Goal: Task Accomplishment & Management: Manage account settings

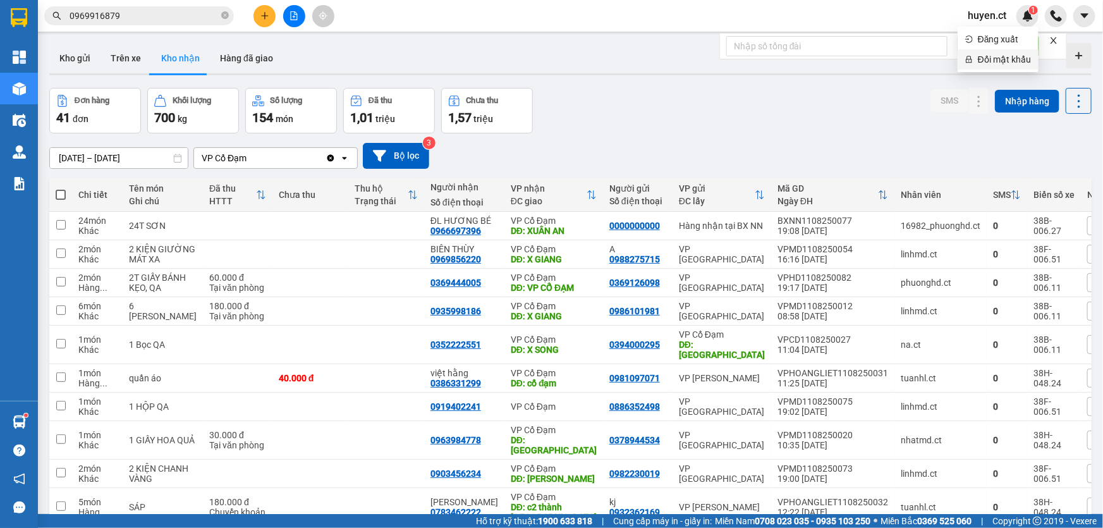
scroll to position [58, 0]
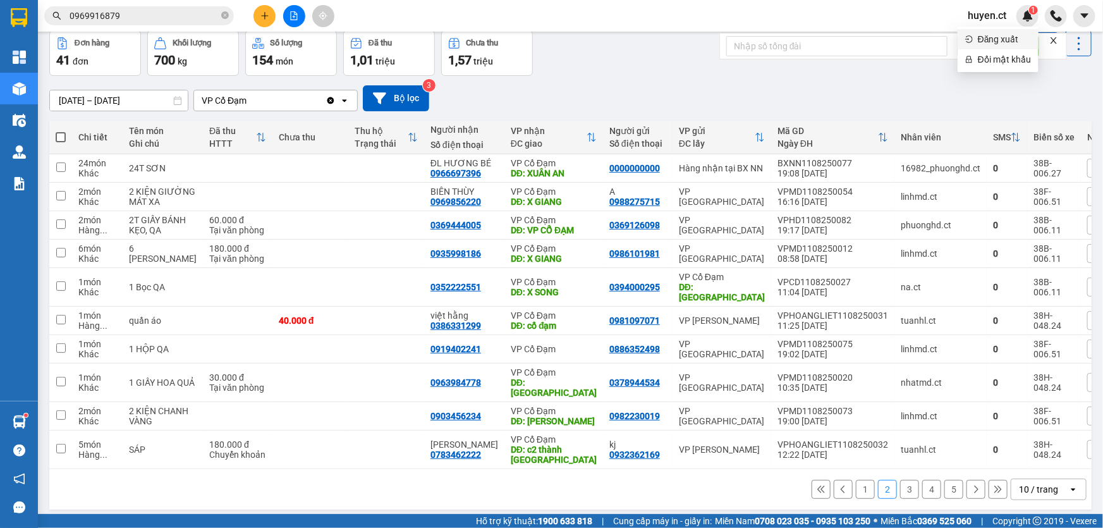
click at [990, 33] on span "Đăng xuất" at bounding box center [1004, 39] width 53 height 14
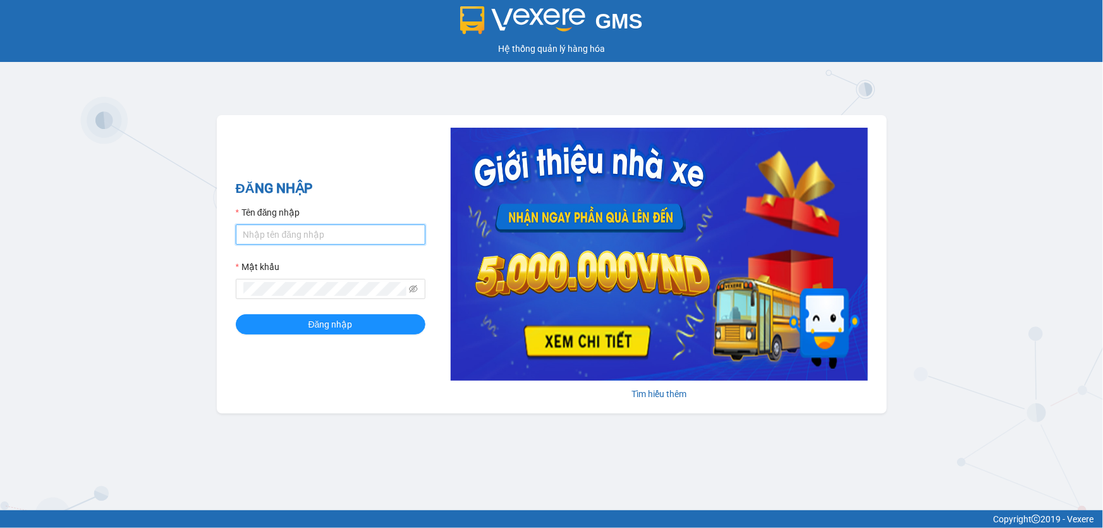
click at [306, 234] on input "Tên đăng nhập" at bounding box center [331, 234] width 190 height 20
drag, startPoint x: 284, startPoint y: 234, endPoint x: 206, endPoint y: 226, distance: 78.2
click at [206, 226] on div "GMS Hệ thống quản lý hàng hóa ĐĂNG NHẬP Tên đăng nhập Hoa12345 Mật khẩu Đăng nh…" at bounding box center [551, 255] width 1103 height 510
type input "hoa1.ct"
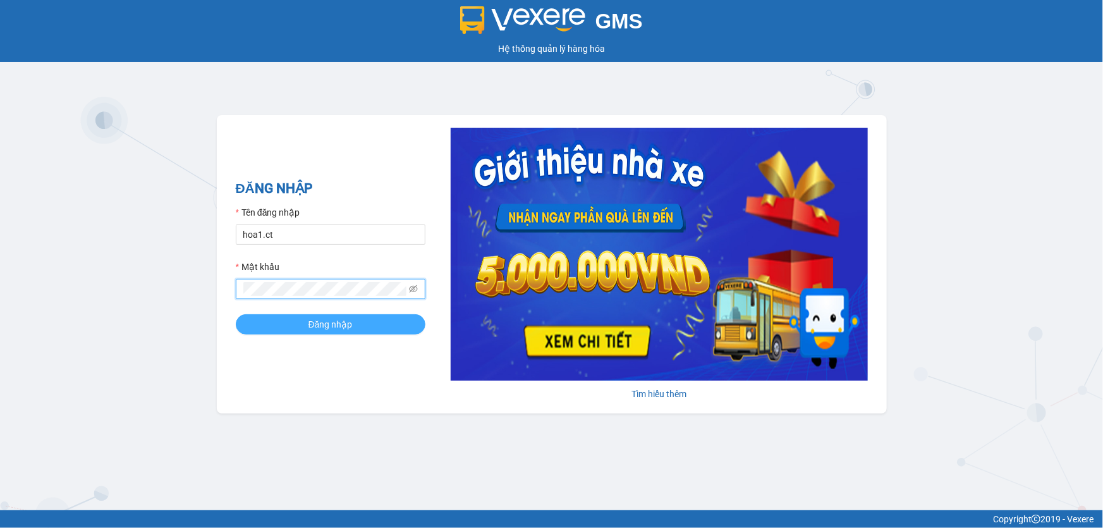
click at [335, 327] on span "Đăng nhập" at bounding box center [330, 324] width 44 height 14
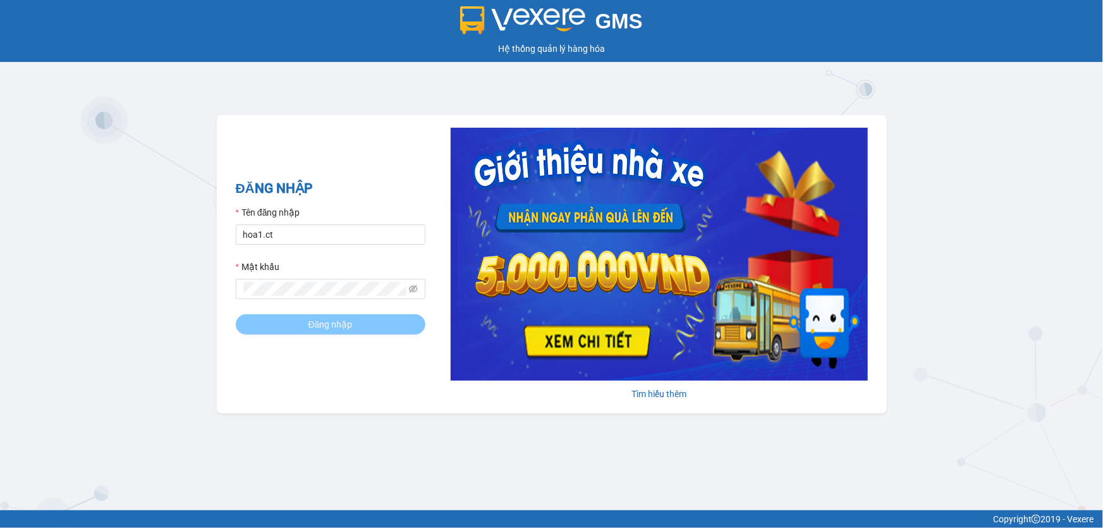
click at [335, 326] on span "Đăng nhập" at bounding box center [330, 324] width 44 height 14
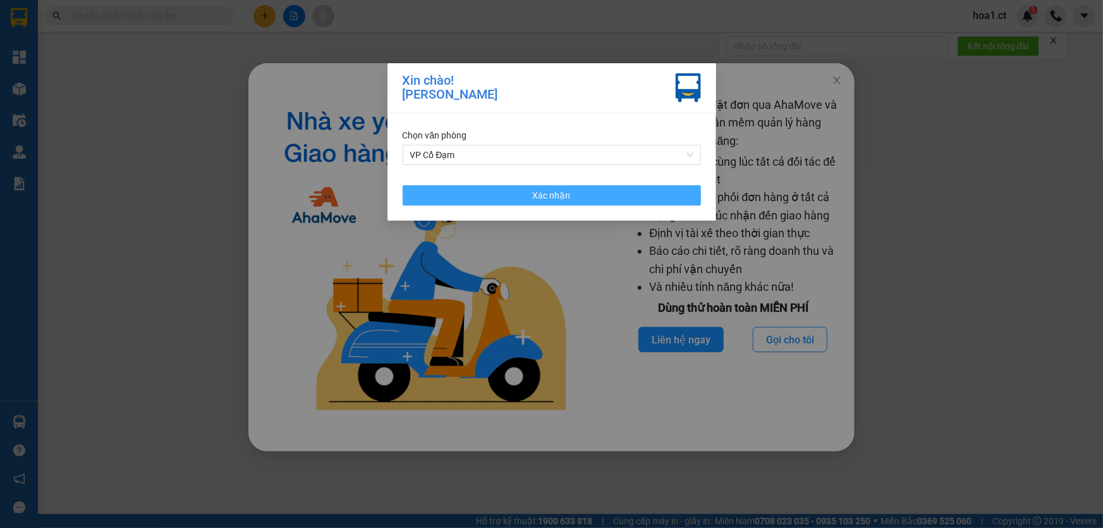
click at [581, 196] on button "Xác nhận" at bounding box center [552, 195] width 298 height 20
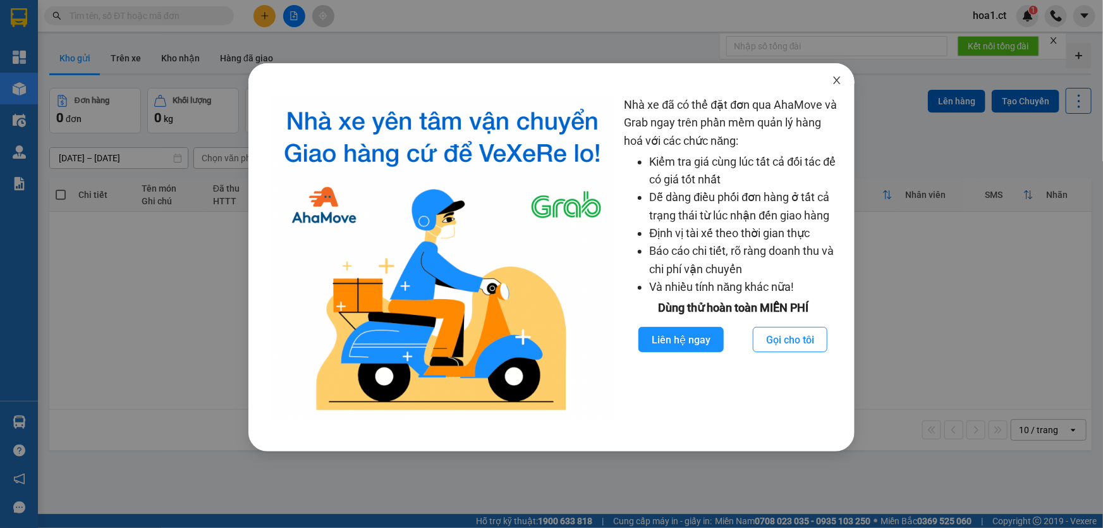
click at [834, 78] on icon "close" at bounding box center [837, 80] width 7 height 8
